Goal: Transaction & Acquisition: Purchase product/service

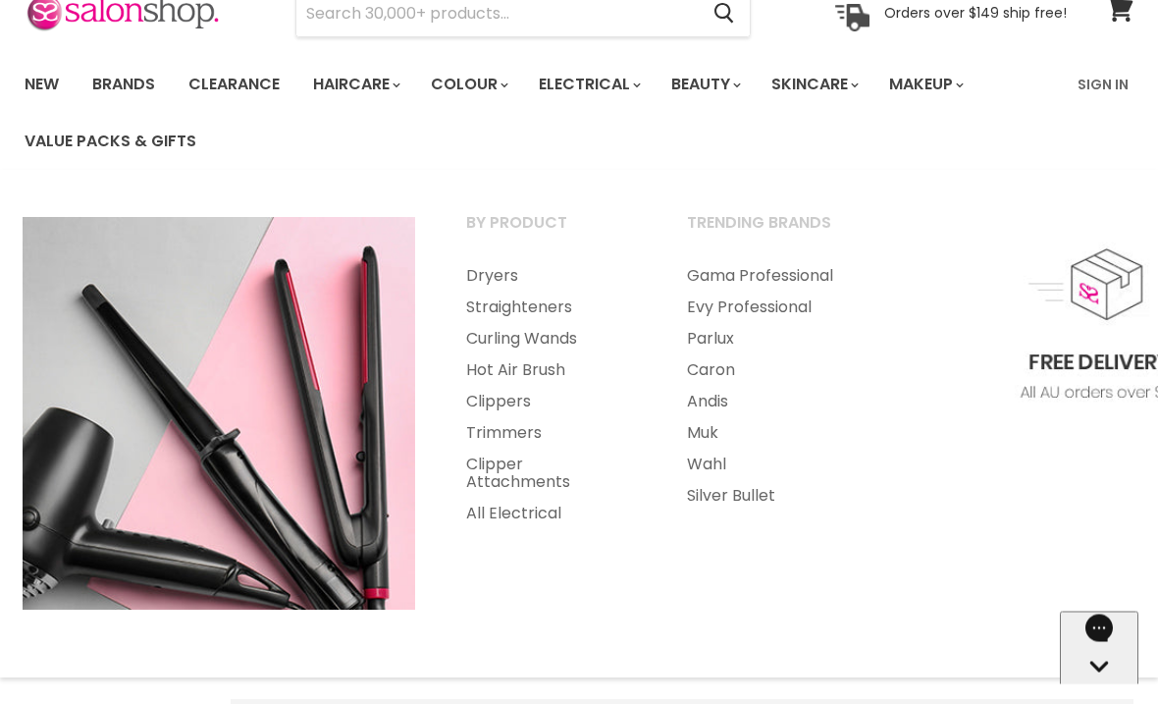
scroll to position [97, 0]
click at [926, 254] on img "Main menu" at bounding box center [1102, 413] width 393 height 393
click at [572, 335] on link "Curling Wands" at bounding box center [550, 337] width 217 height 31
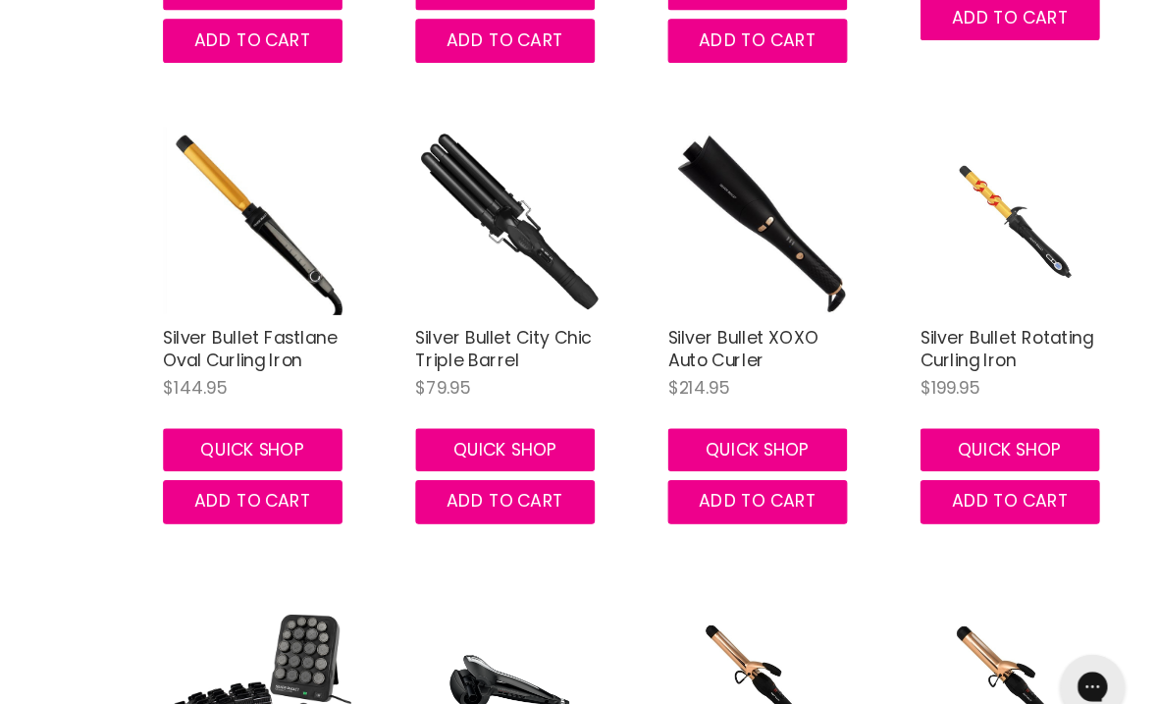
scroll to position [3991, 0]
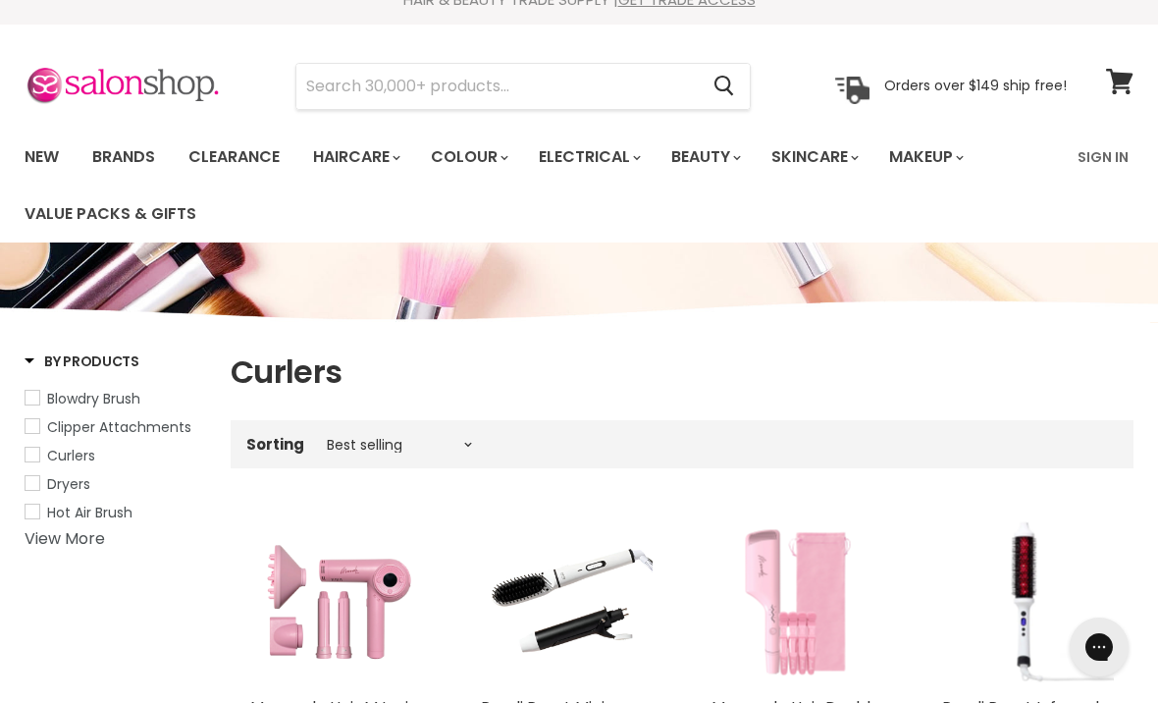
scroll to position [25, 0]
click at [43, 506] on link "Hot Air Brush" at bounding box center [116, 513] width 182 height 22
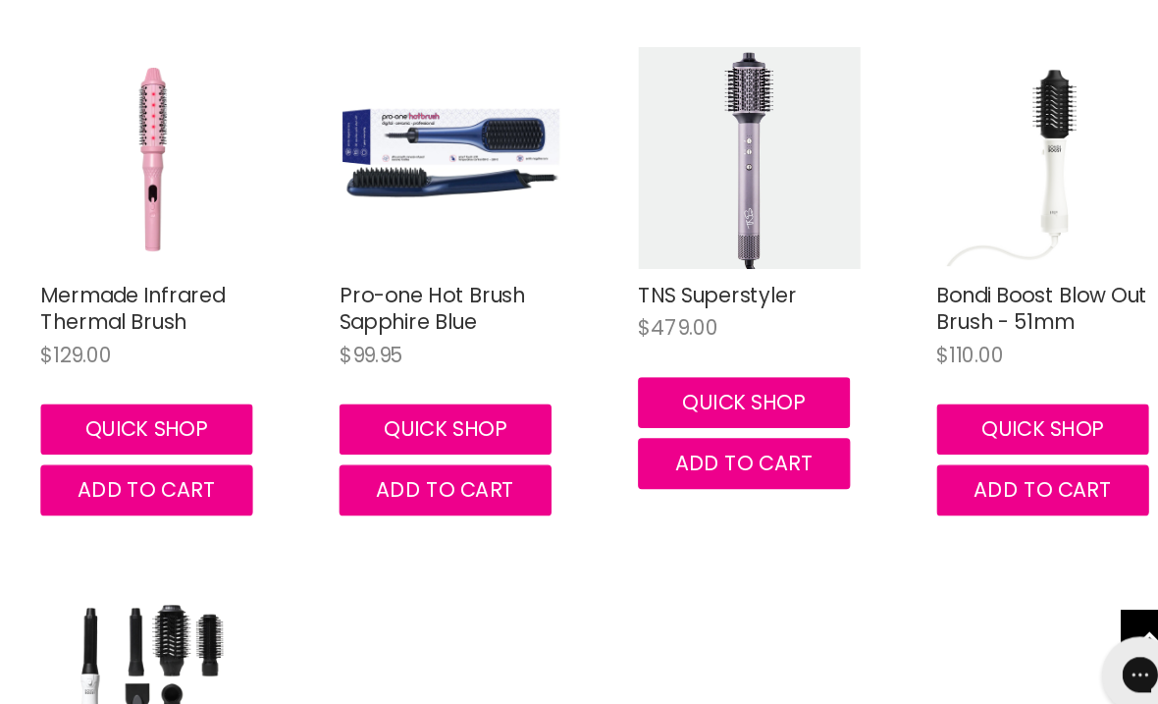
scroll to position [378, 0]
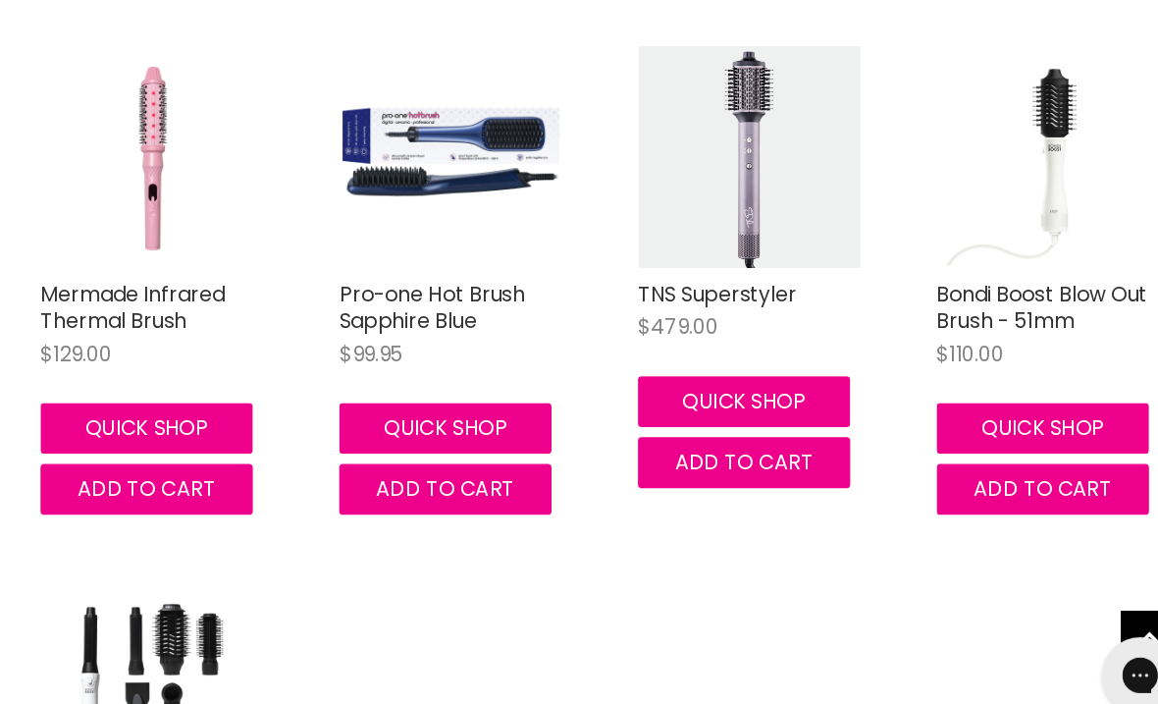
click at [712, 343] on link "TNS Superstyler" at bounding box center [773, 354] width 123 height 23
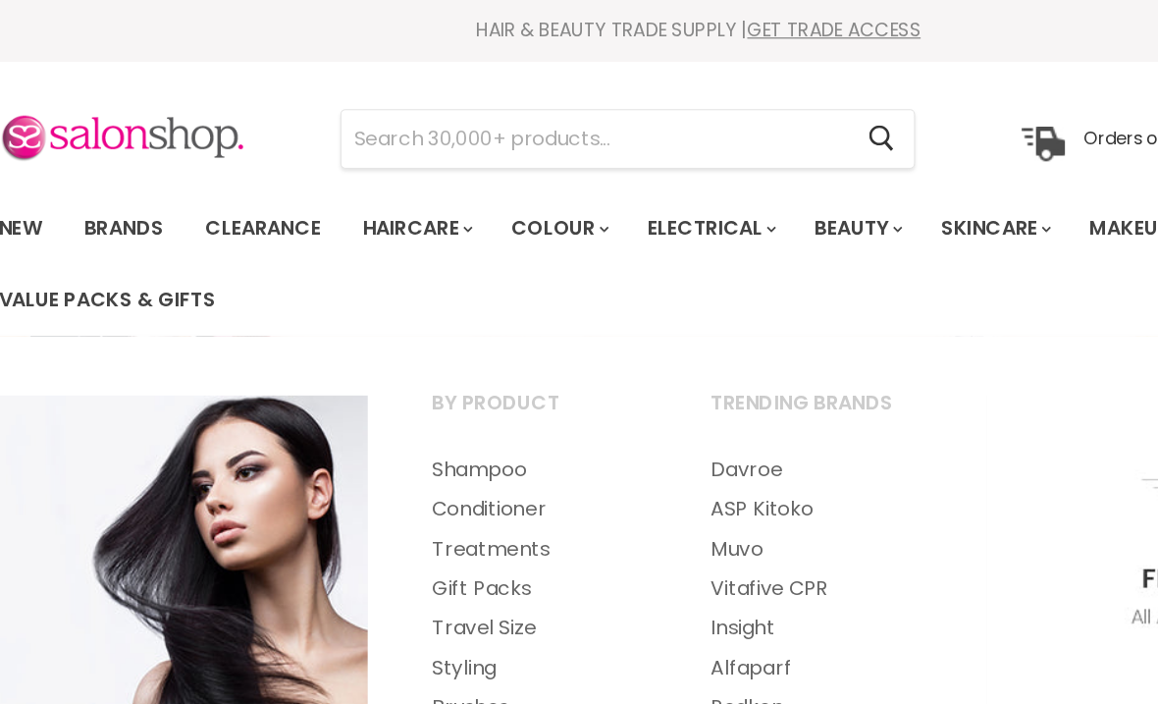
scroll to position [0, 0]
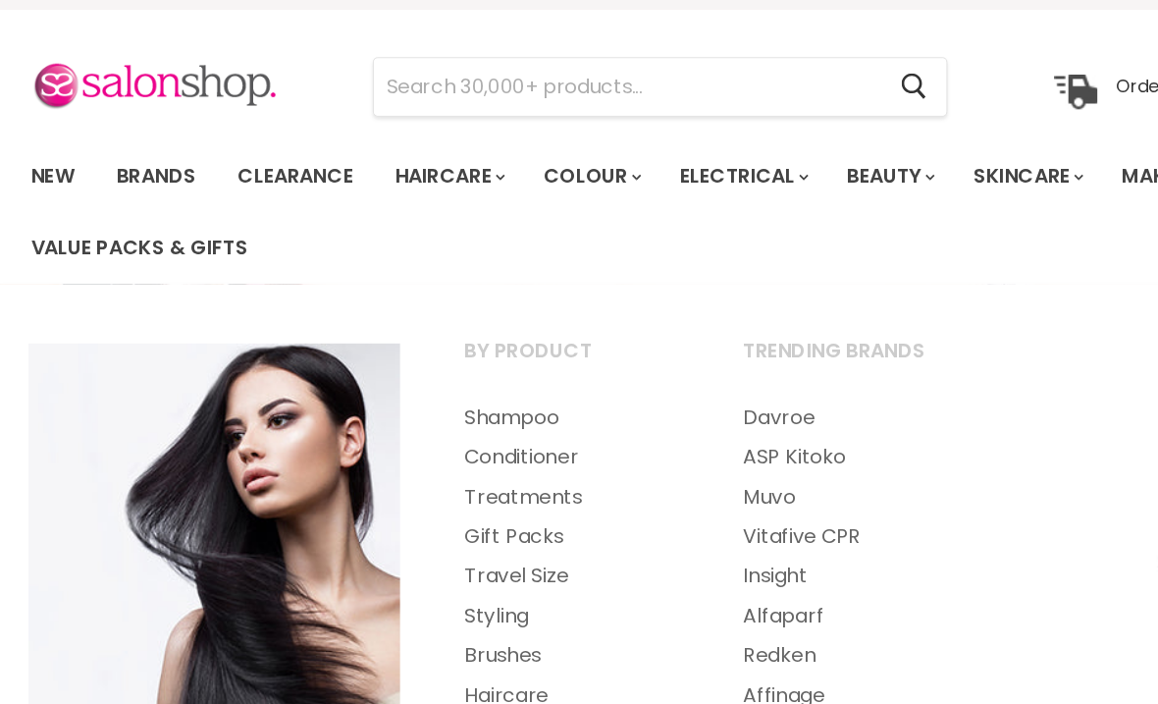
click at [45, 161] on link "New" at bounding box center [42, 181] width 64 height 41
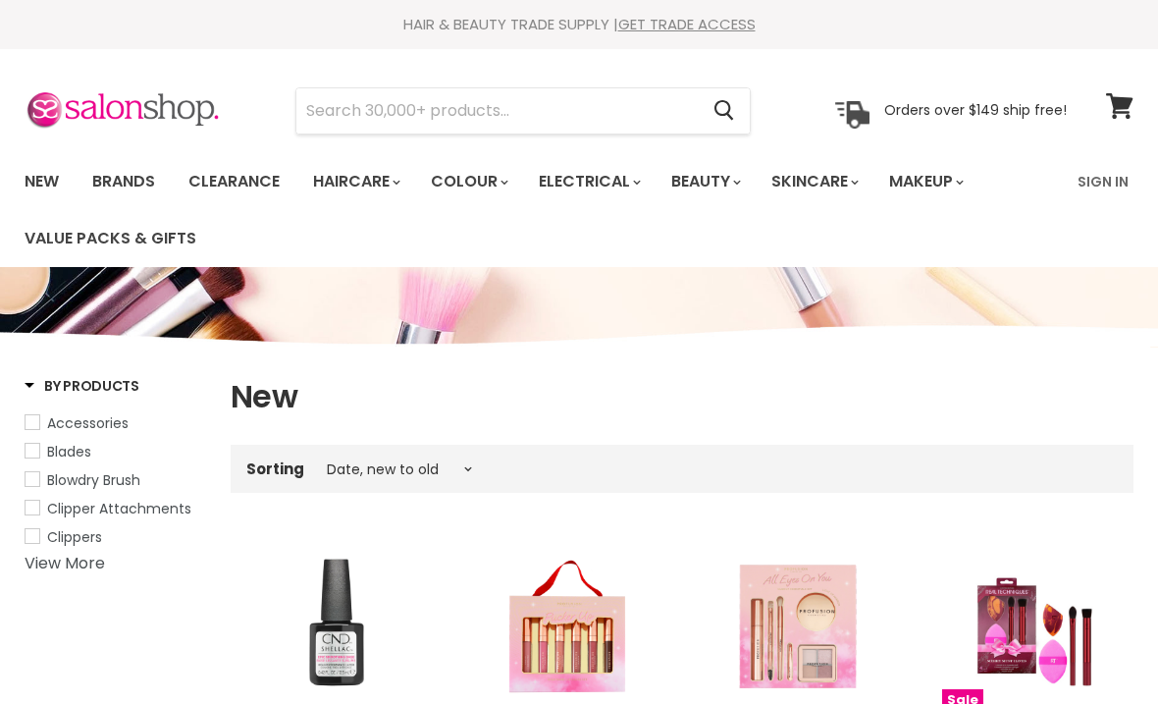
select select "created-descending"
click at [248, 172] on link "Clearance" at bounding box center [234, 181] width 121 height 41
click at [251, 184] on link "Clearance" at bounding box center [234, 181] width 121 height 41
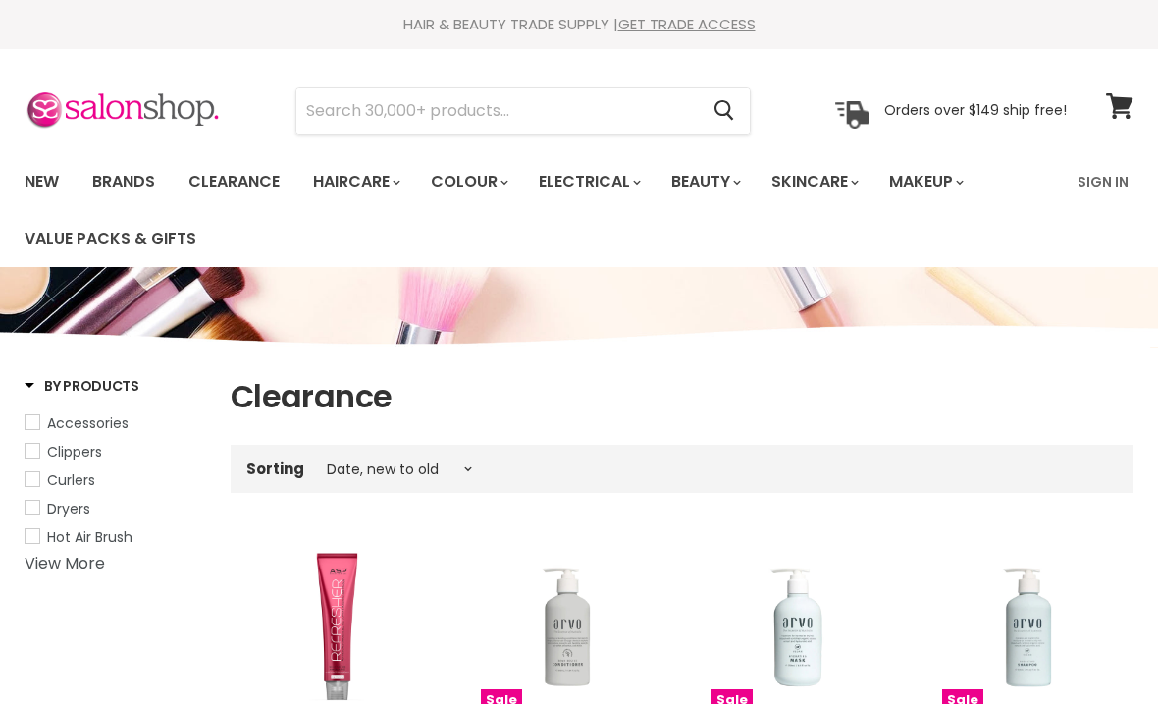
select select "created-descending"
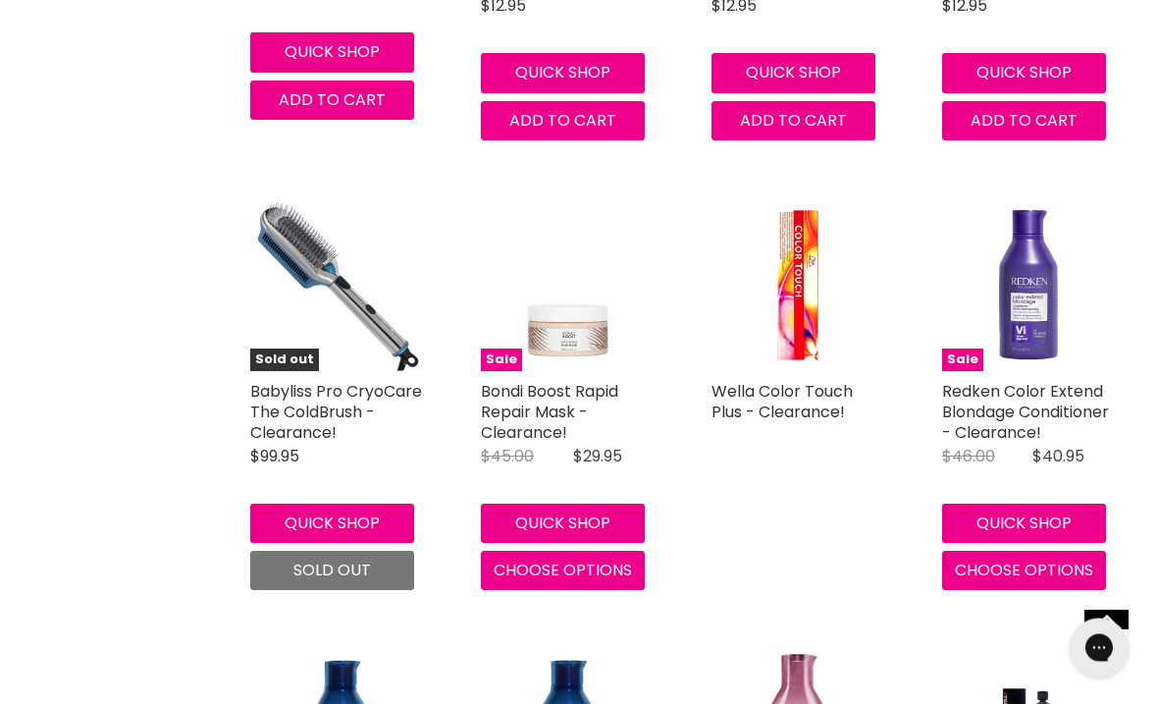
scroll to position [1671, 0]
click at [1007, 232] on img "Main content" at bounding box center [1028, 285] width 172 height 172
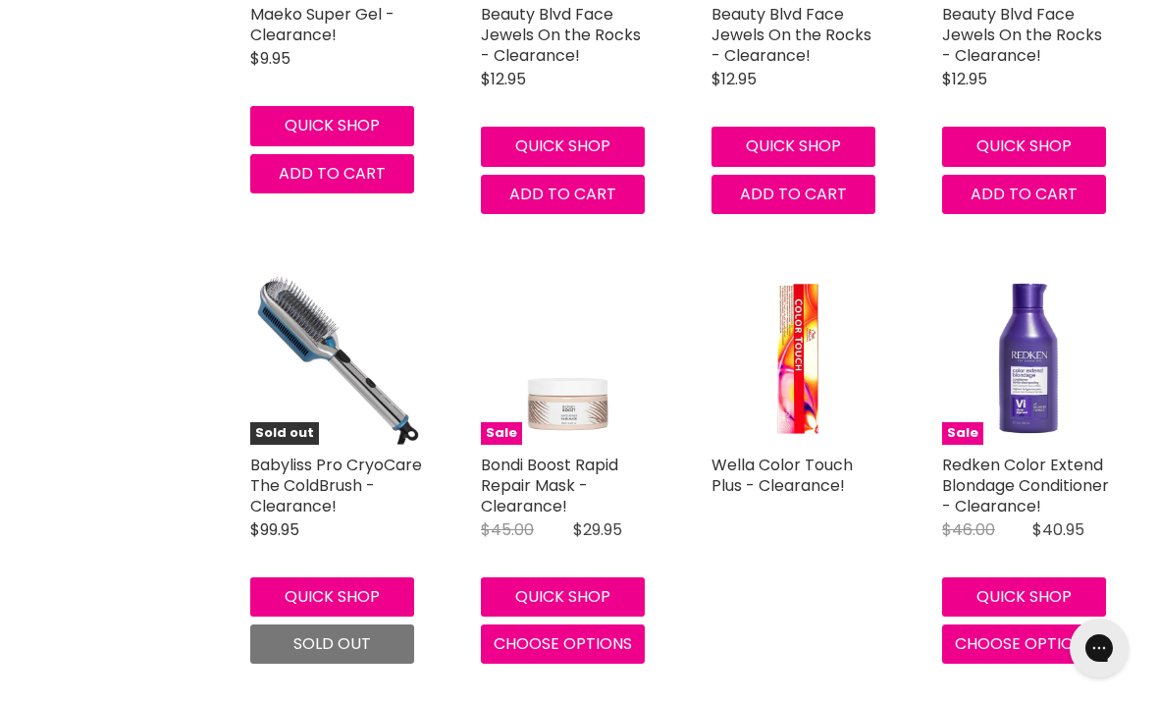
click at [324, 466] on link "Babyliss Pro CryoCare The ColdBrush - Clearance!" at bounding box center [336, 485] width 172 height 64
click at [325, 467] on link "Babyliss Pro CryoCare The ColdBrush - Clearance!" at bounding box center [336, 485] width 172 height 64
click at [333, 327] on img "Main content" at bounding box center [336, 359] width 172 height 172
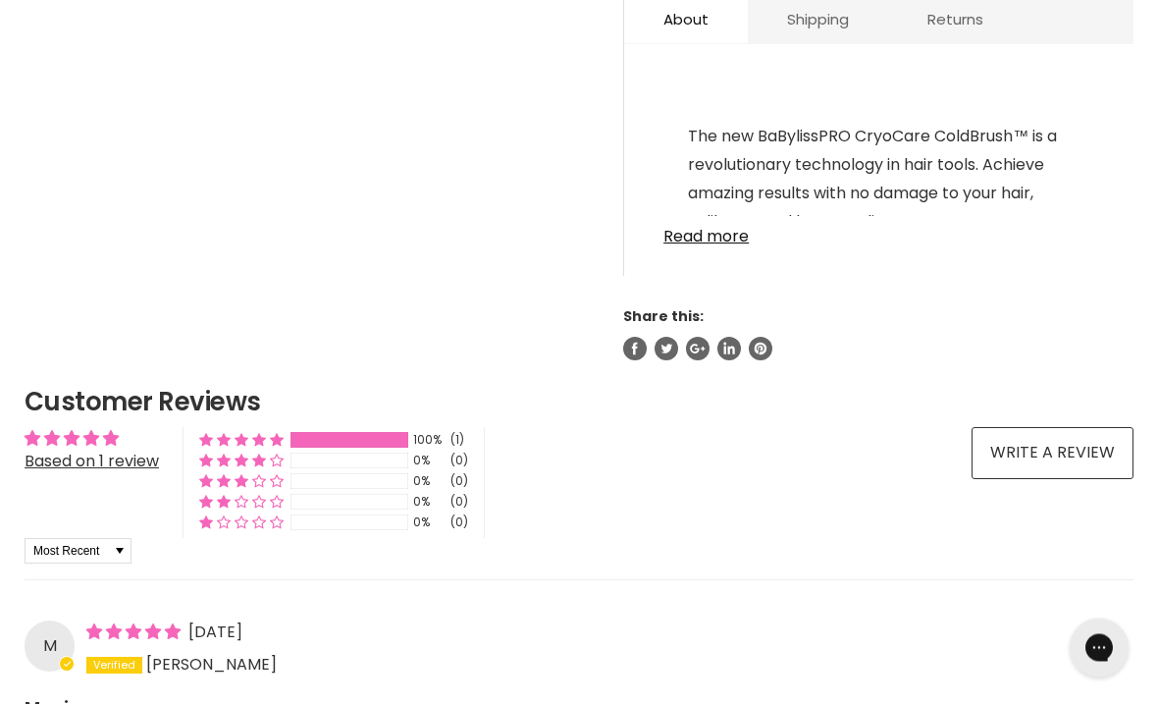
scroll to position [1240, 0]
click at [748, 238] on link "Read more" at bounding box center [879, 230] width 431 height 29
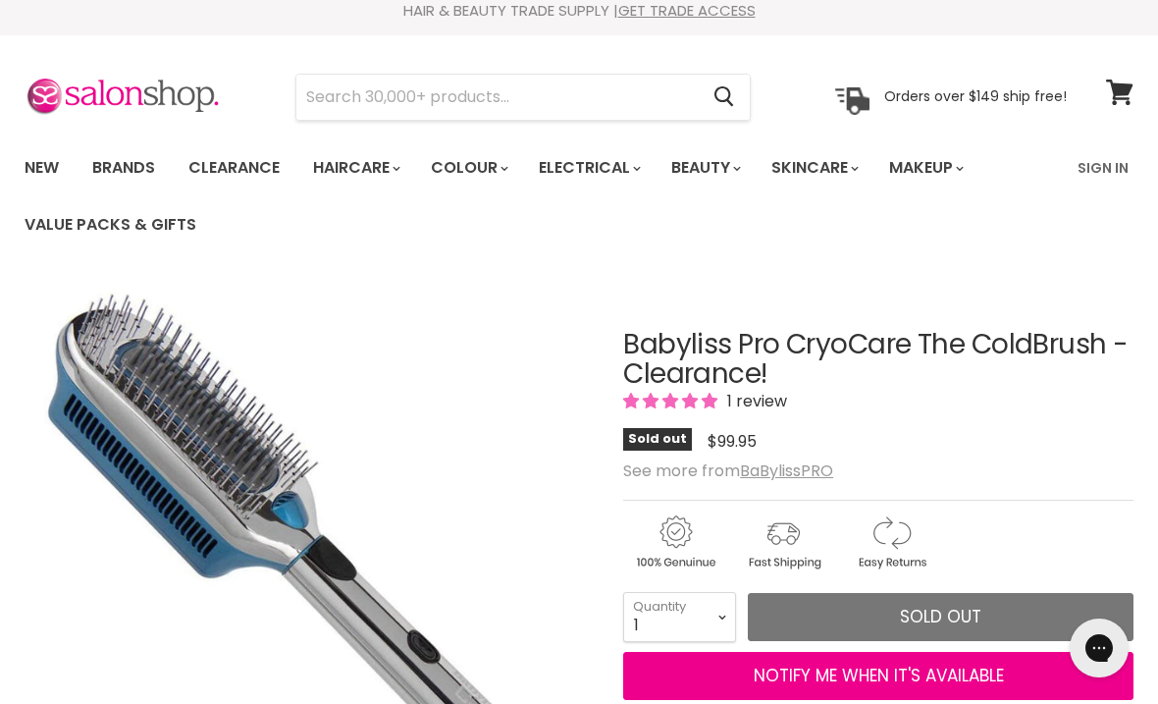
scroll to position [0, 0]
